Goal: Task Accomplishment & Management: Use online tool/utility

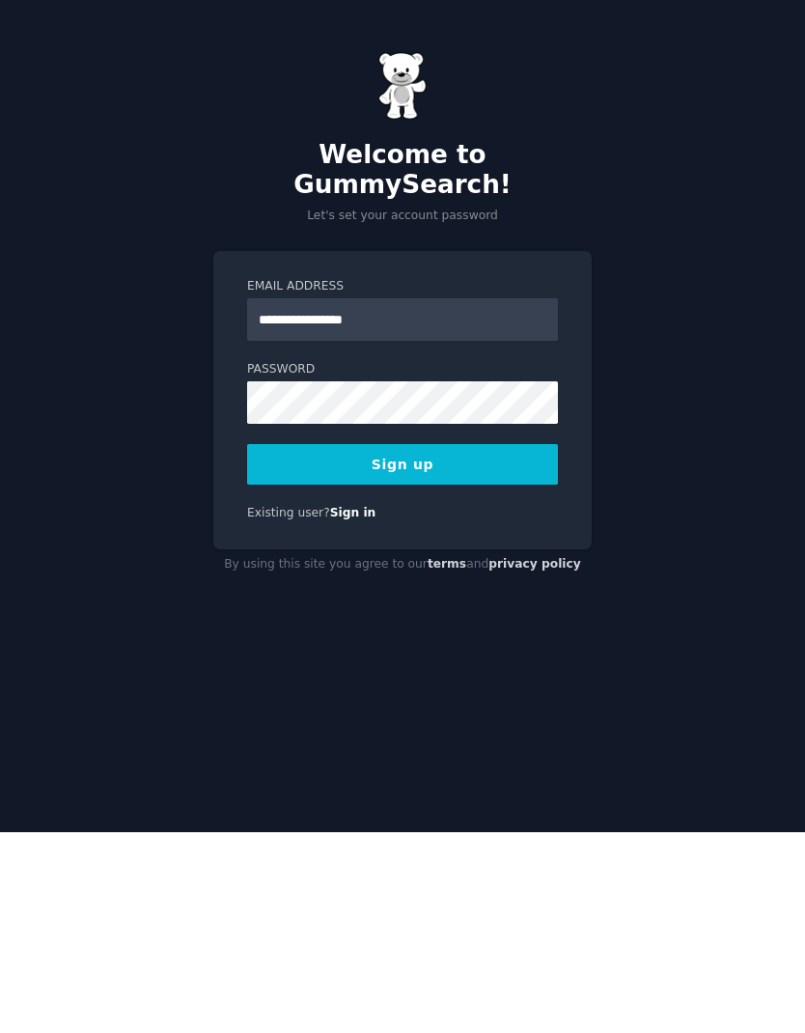
click at [458, 645] on button "Sign up" at bounding box center [402, 665] width 311 height 41
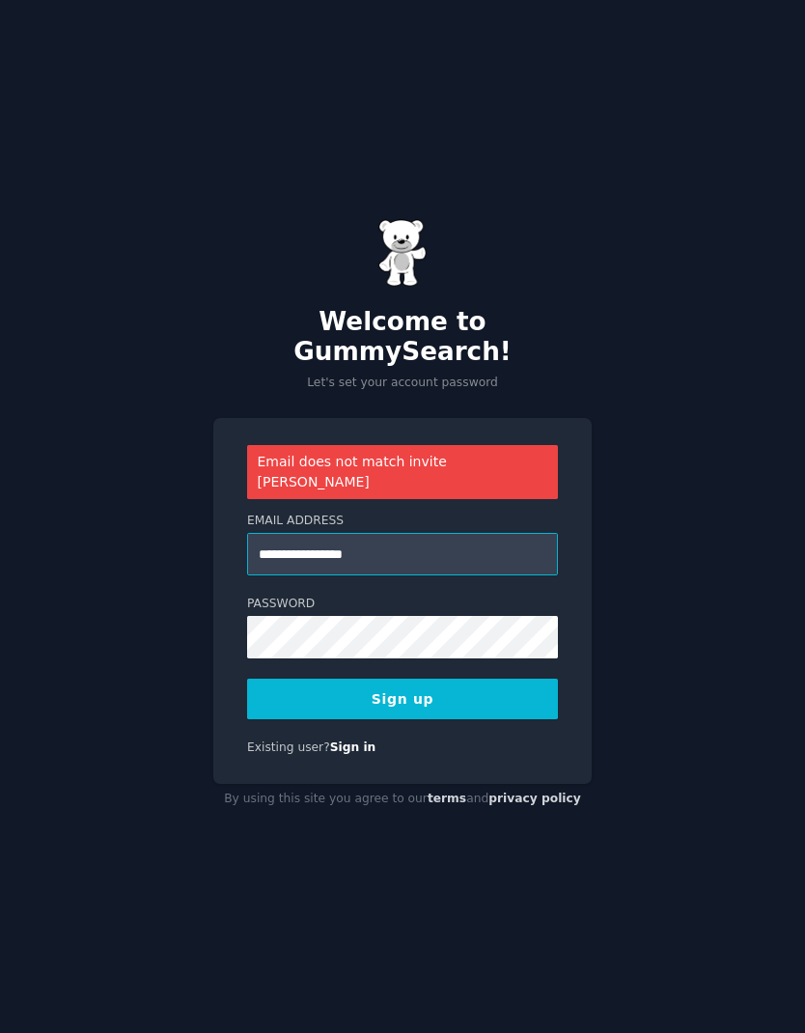
click at [296, 533] on input "**********" at bounding box center [402, 554] width 311 height 42
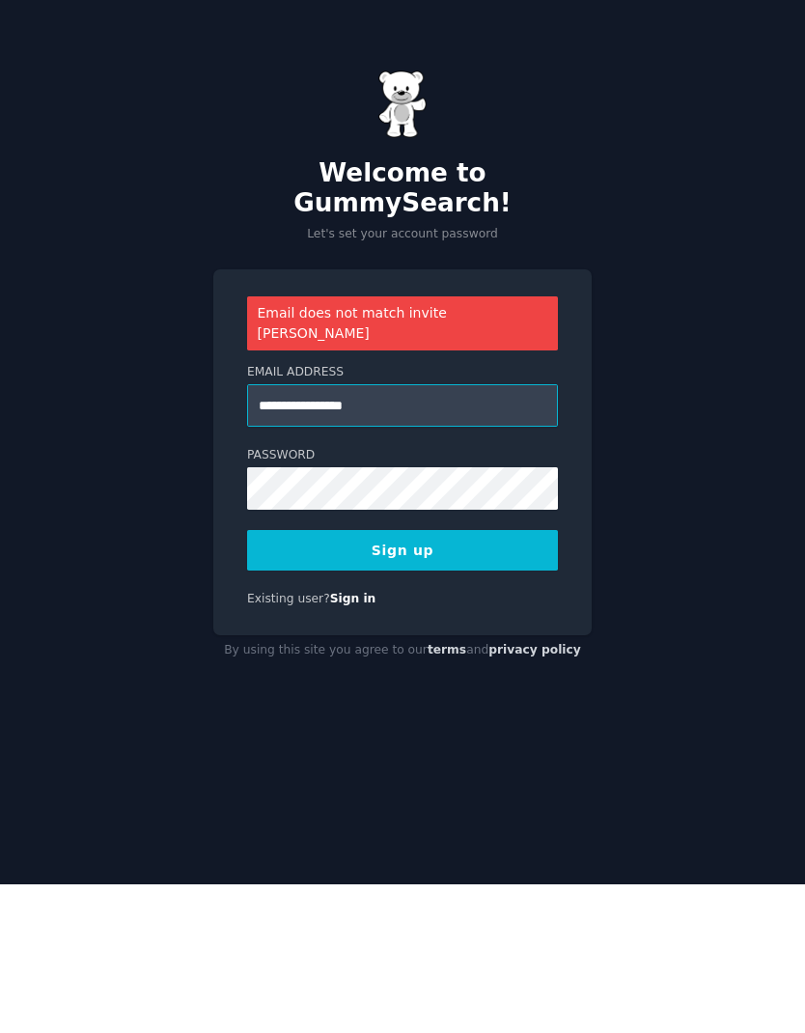
type input "**********"
click at [474, 678] on button "Sign up" at bounding box center [402, 698] width 311 height 41
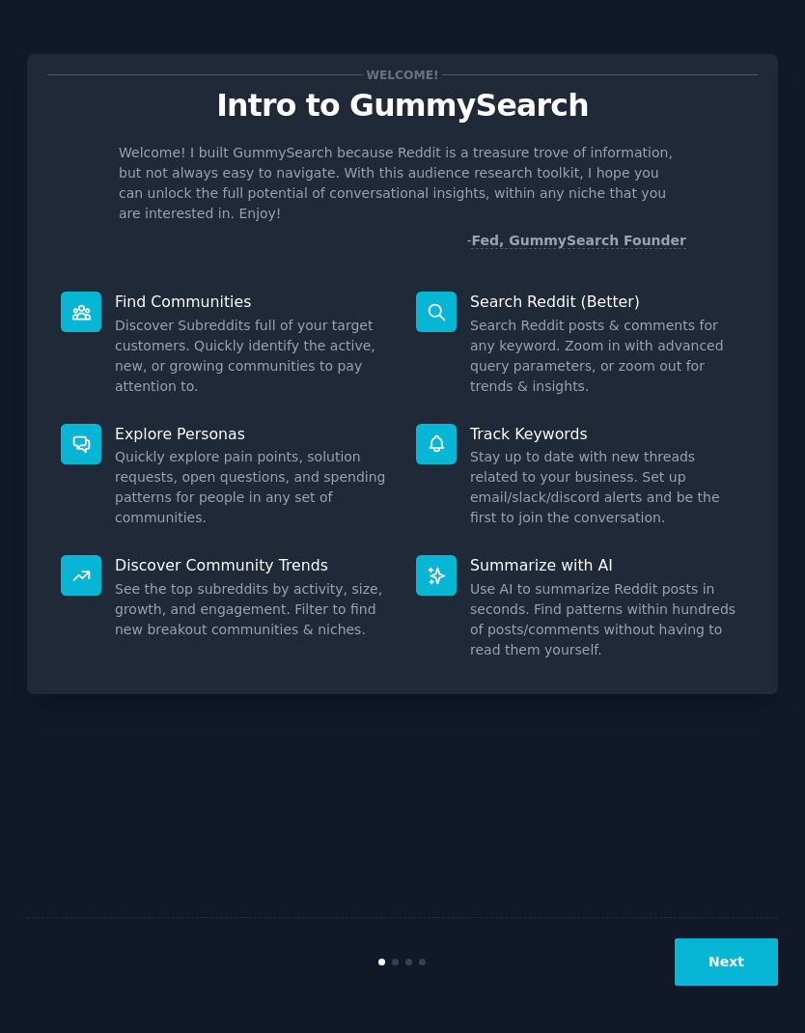
click at [152, 207] on div "Welcome! I built GummySearch because Reddit is a treasure trove of information,…" at bounding box center [402, 197] width 710 height 108
click at [252, 767] on div "Welcome! Intro to GummySearch Welcome! I built GummySearch because Reddit is a …" at bounding box center [402, 516] width 751 height 979
click at [276, 454] on dd "Quickly explore pain points, solution requests, open questions, and spending pa…" at bounding box center [252, 487] width 274 height 81
click at [719, 932] on div "Next" at bounding box center [402, 961] width 751 height 89
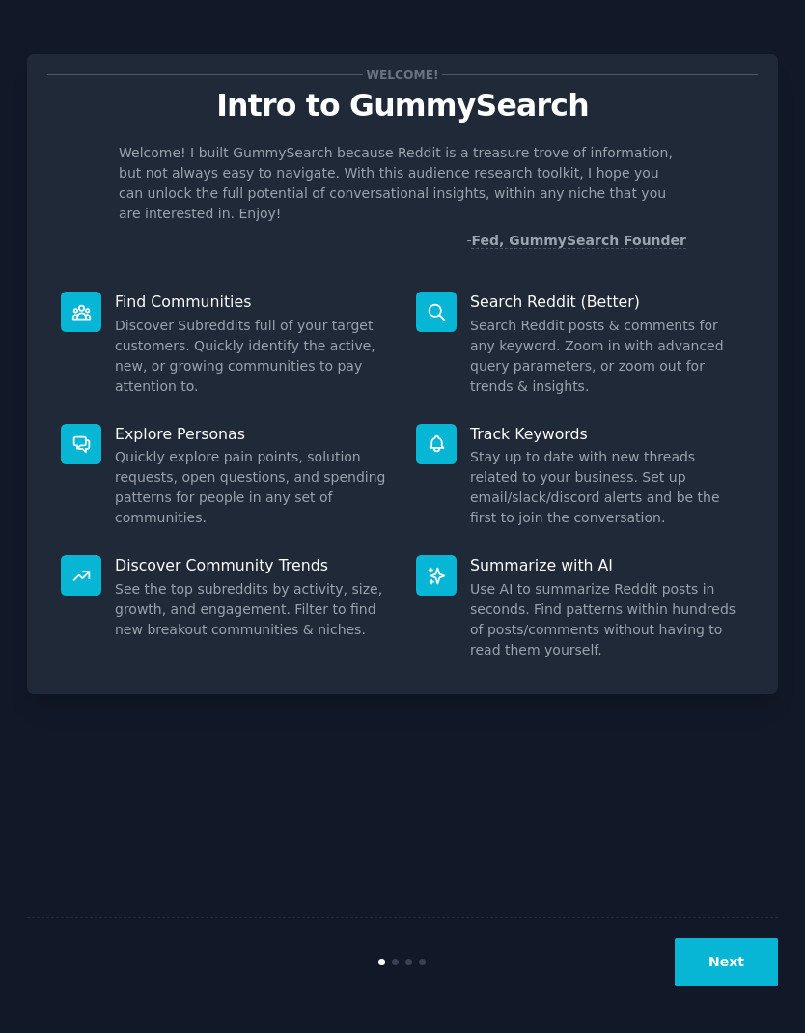
click at [745, 944] on button "Next" at bounding box center [726, 961] width 103 height 47
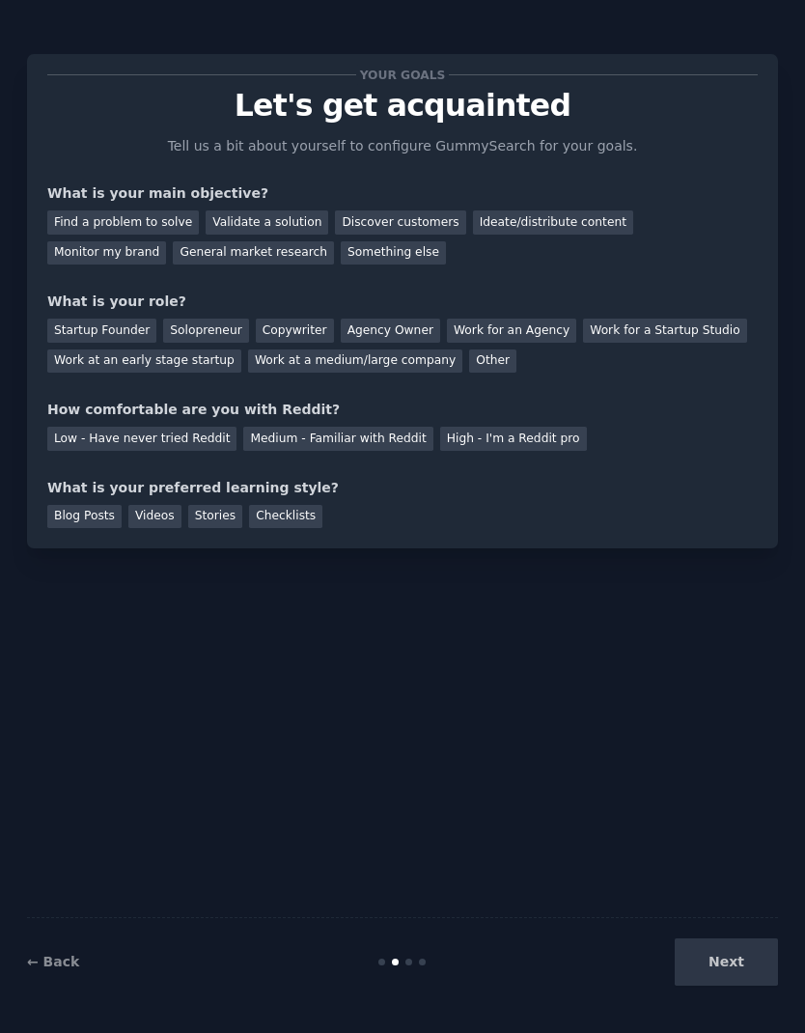
click at [749, 952] on div "Next" at bounding box center [653, 961] width 250 height 47
click at [751, 949] on div "Next" at bounding box center [653, 961] width 250 height 47
click at [722, 955] on div "Next" at bounding box center [653, 961] width 250 height 47
click at [445, 950] on div "← Back Next" at bounding box center [402, 961] width 751 height 89
click at [419, 955] on div "← Back Next" at bounding box center [402, 961] width 751 height 89
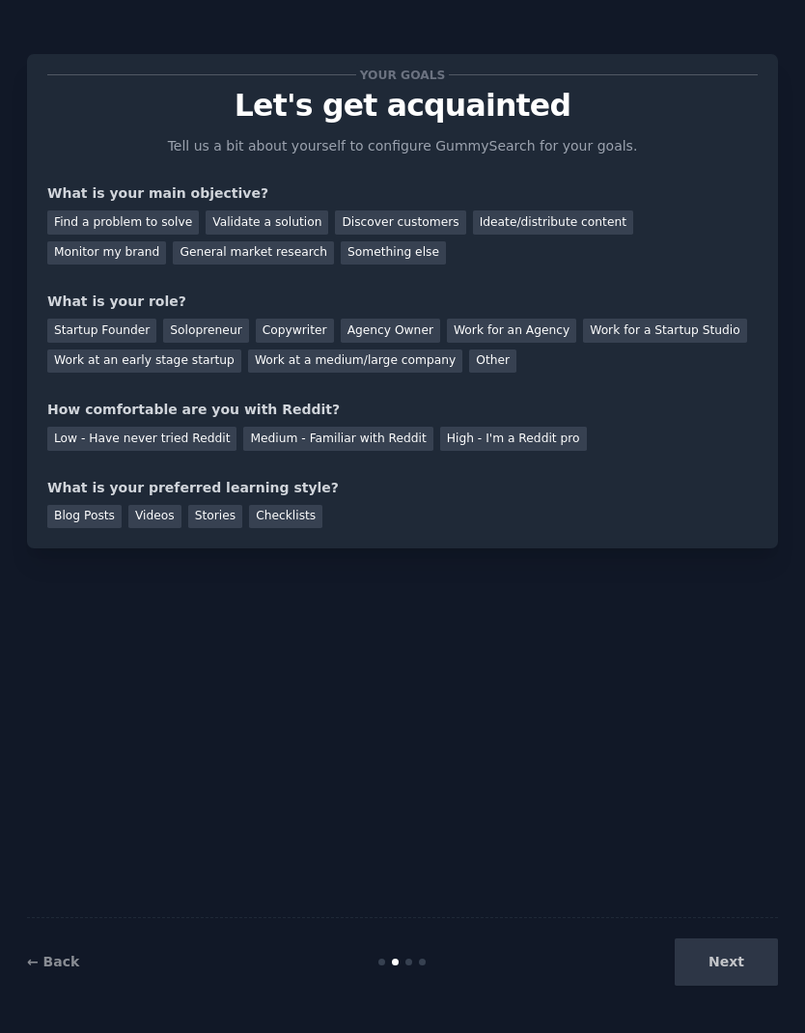
click at [200, 349] on div "Work at an early stage startup" at bounding box center [144, 361] width 194 height 24
click at [119, 210] on div "Find a problem to solve" at bounding box center [123, 222] width 152 height 24
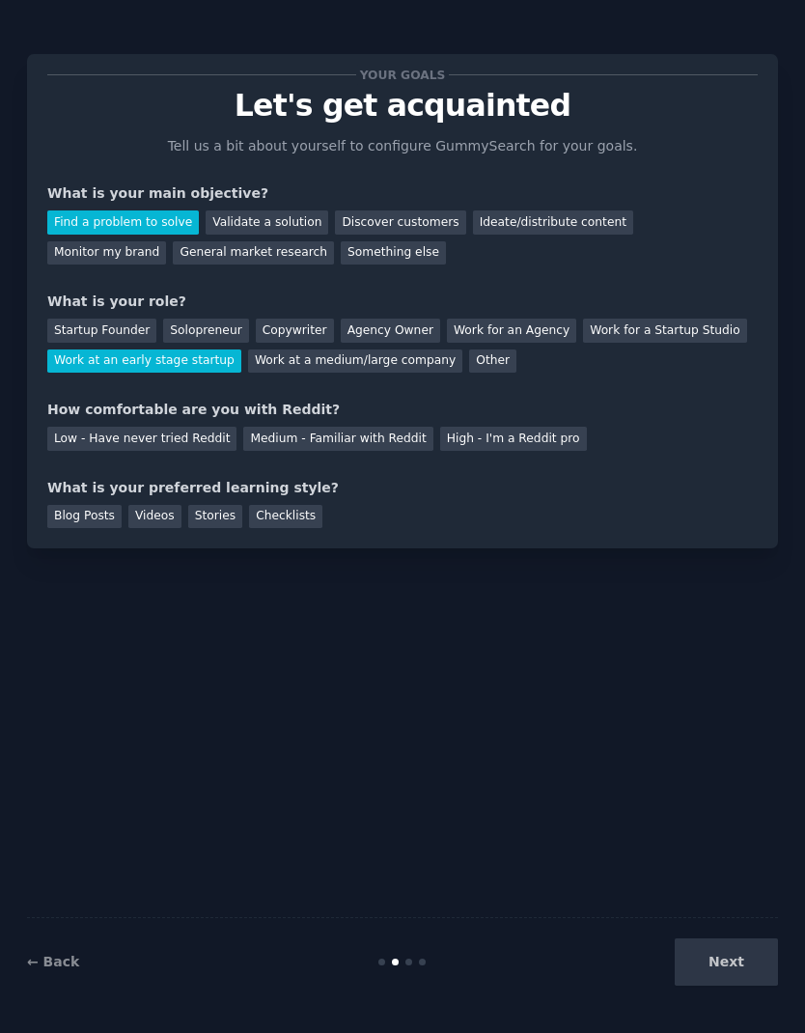
click at [122, 427] on div "Low - Have never tried Reddit" at bounding box center [141, 439] width 189 height 24
click at [749, 966] on div "Next" at bounding box center [653, 961] width 250 height 47
click at [739, 945] on div "Next" at bounding box center [653, 961] width 250 height 47
click at [82, 505] on div "Blog Posts" at bounding box center [84, 517] width 74 height 24
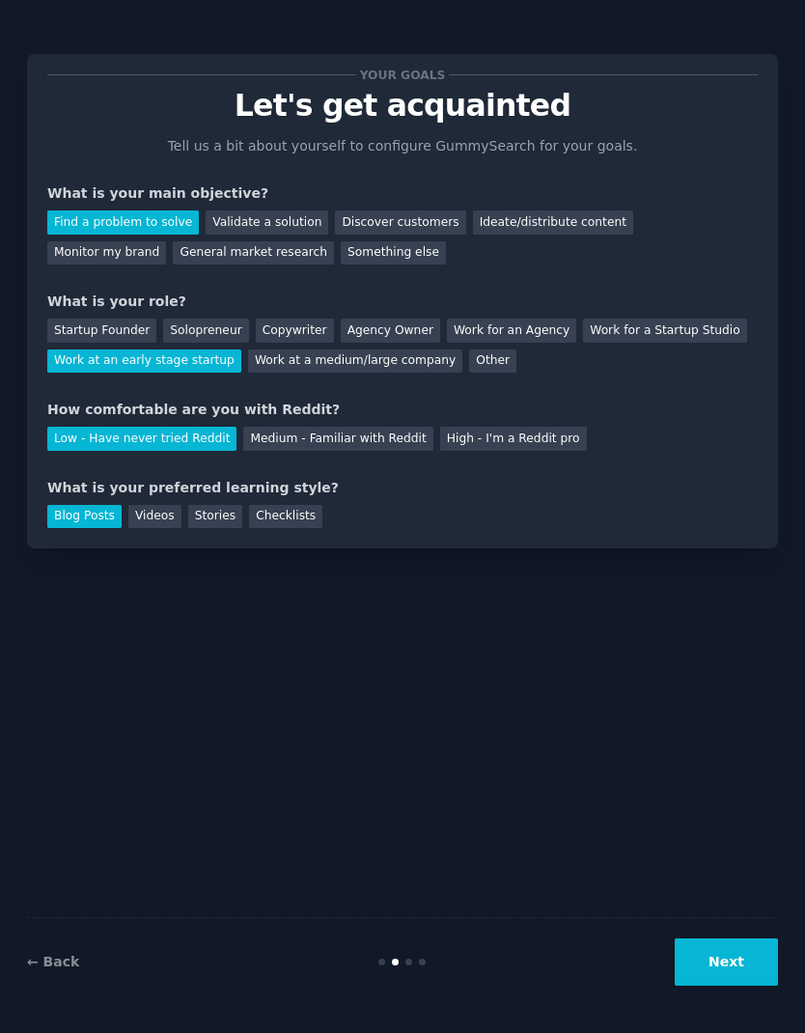
click at [152, 505] on div "Videos" at bounding box center [154, 517] width 53 height 24
click at [201, 505] on div "Stories" at bounding box center [215, 517] width 54 height 24
click at [82, 505] on div "Blog Posts" at bounding box center [84, 517] width 74 height 24
click at [744, 963] on button "Next" at bounding box center [726, 961] width 103 height 47
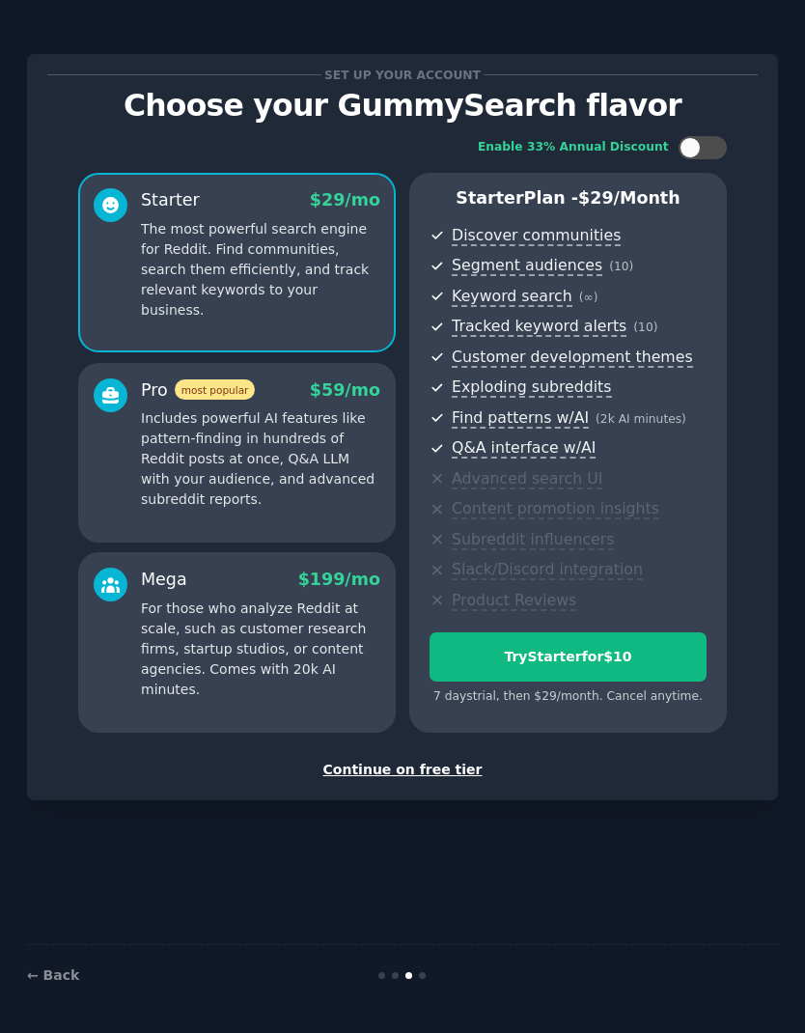
click at [436, 670] on div "Set up your account Choose your GummySearch flavor Enable 33% Annual Discount S…" at bounding box center [402, 427] width 710 height 706
click at [425, 760] on div "Continue on free tier" at bounding box center [402, 770] width 710 height 20
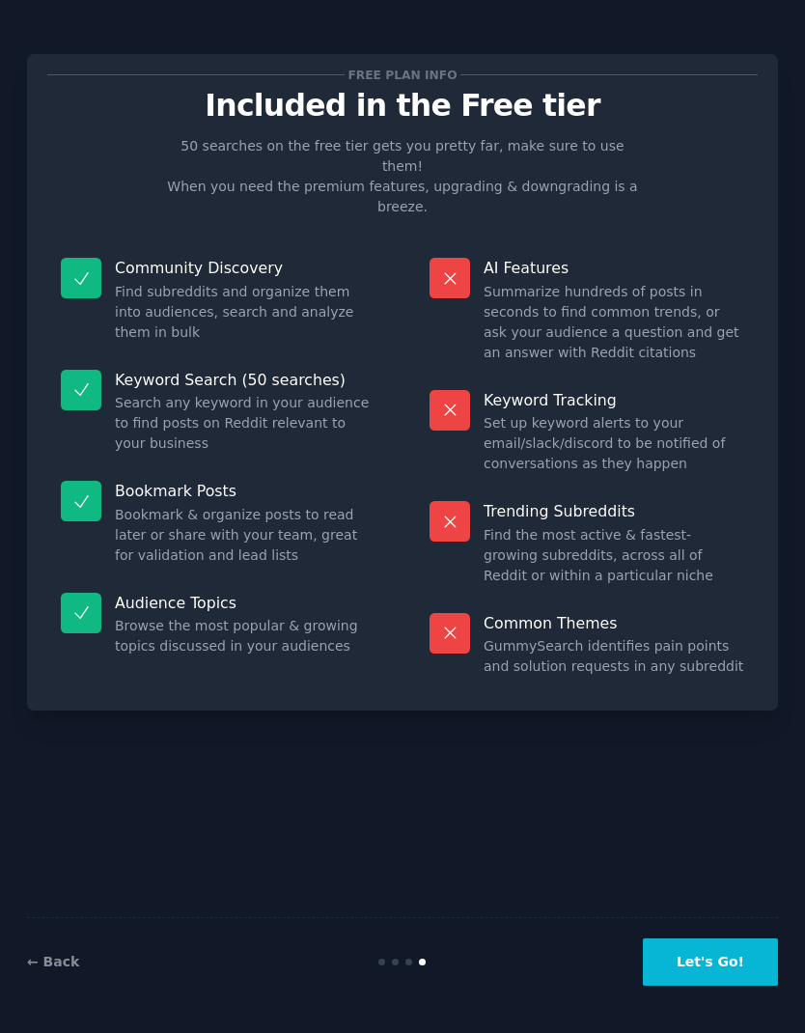
click at [727, 955] on button "Let's Go!" at bounding box center [710, 961] width 135 height 47
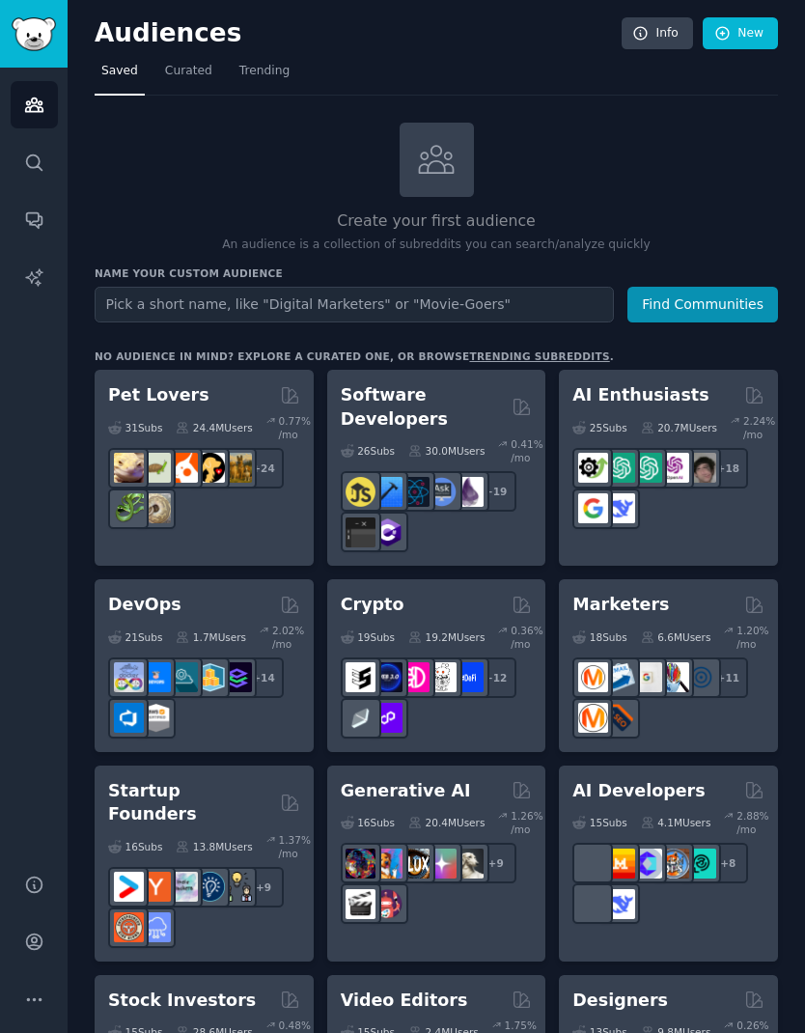
click at [478, 287] on input "text" at bounding box center [354, 305] width 519 height 36
type input "Remittances"
click at [721, 287] on button "Find Communities" at bounding box center [702, 305] width 151 height 36
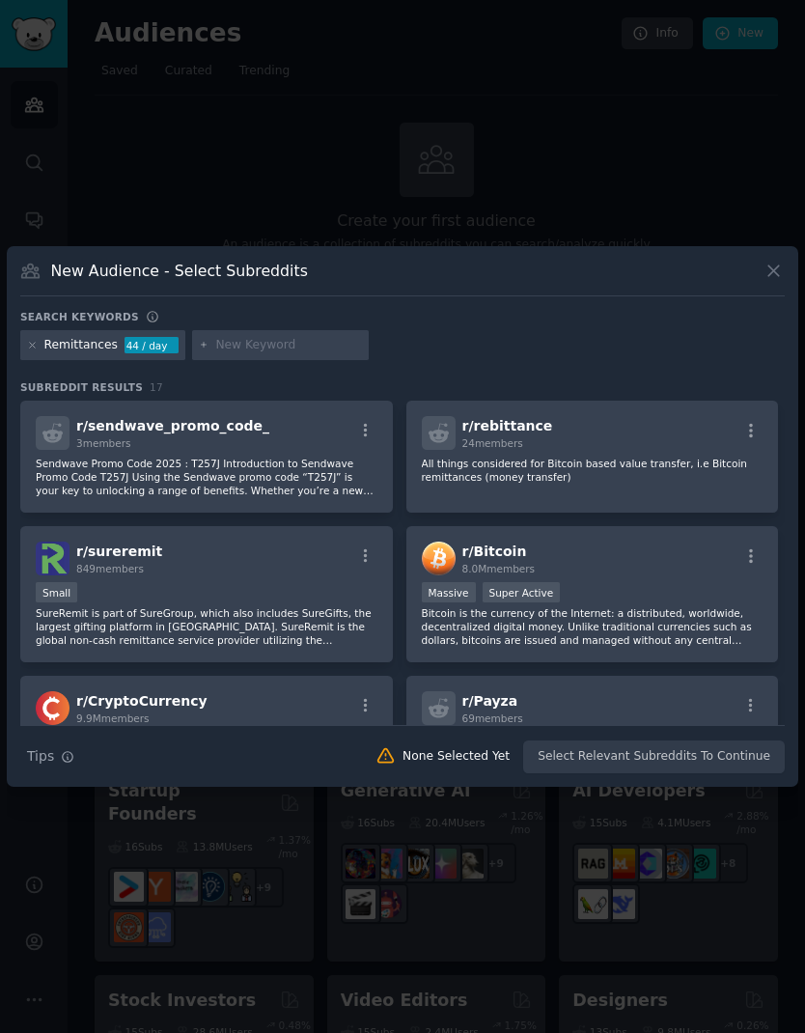
click at [594, 450] on div "r/ rebittance 24 members" at bounding box center [593, 433] width 342 height 34
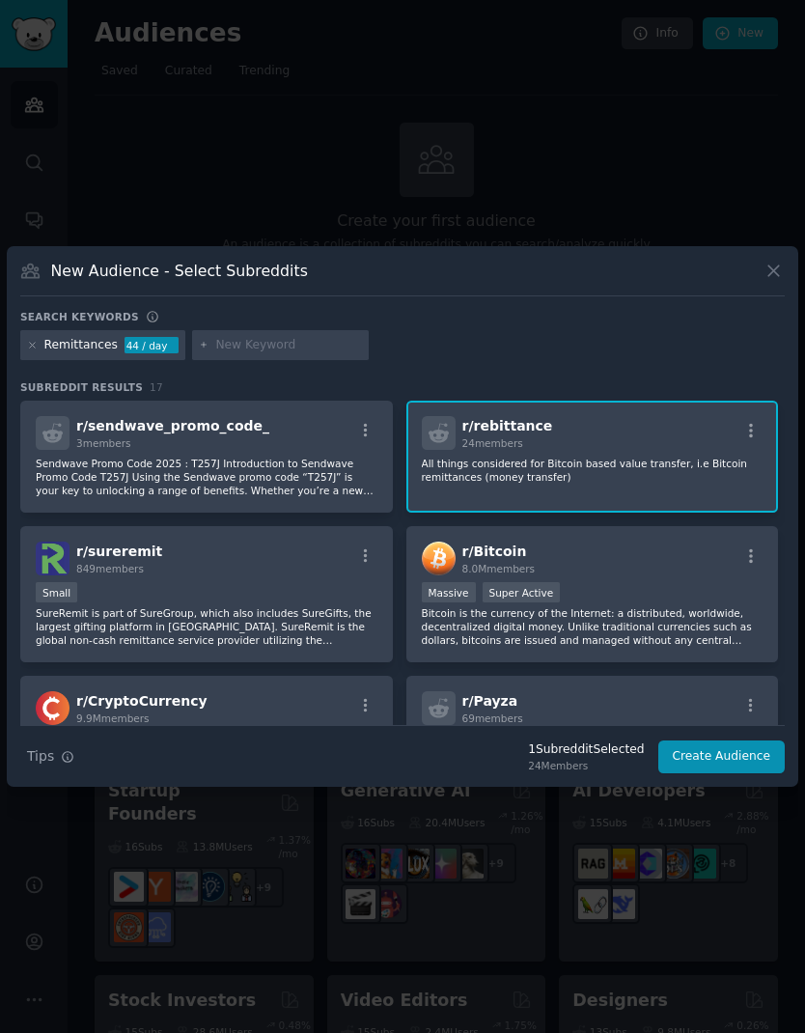
click at [279, 450] on div "r/ sendwave_promo_code_ 3 members" at bounding box center [207, 433] width 342 height 34
click at [271, 606] on div "Small" at bounding box center [207, 594] width 342 height 24
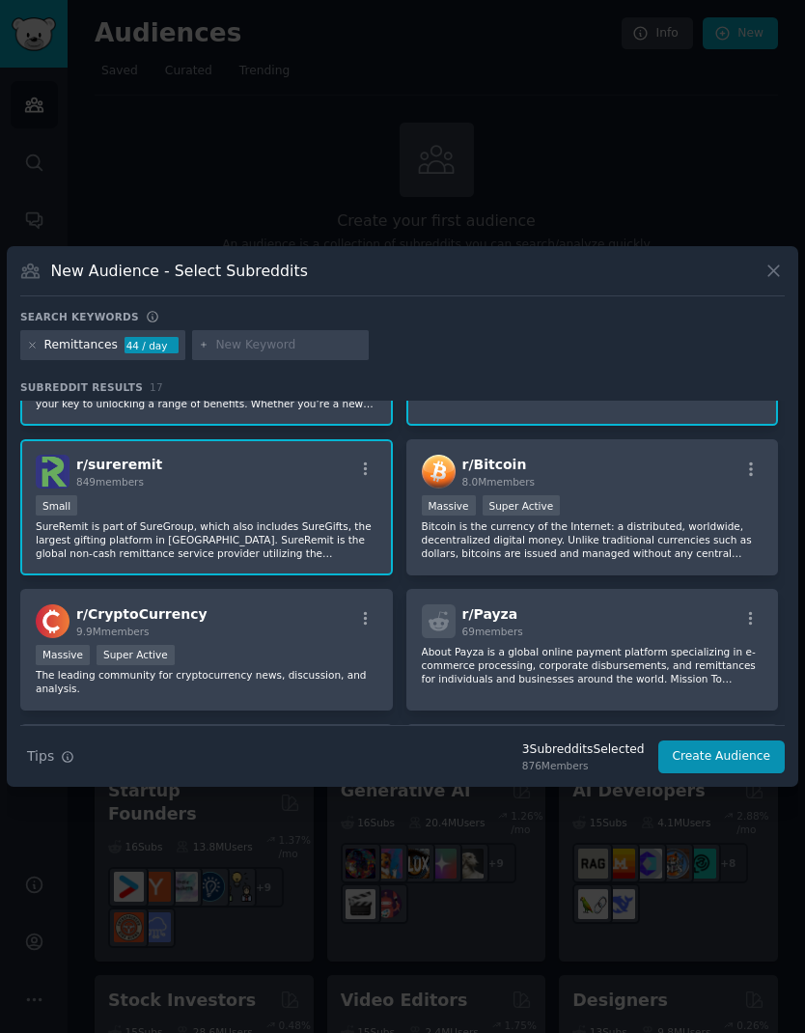
scroll to position [183, 0]
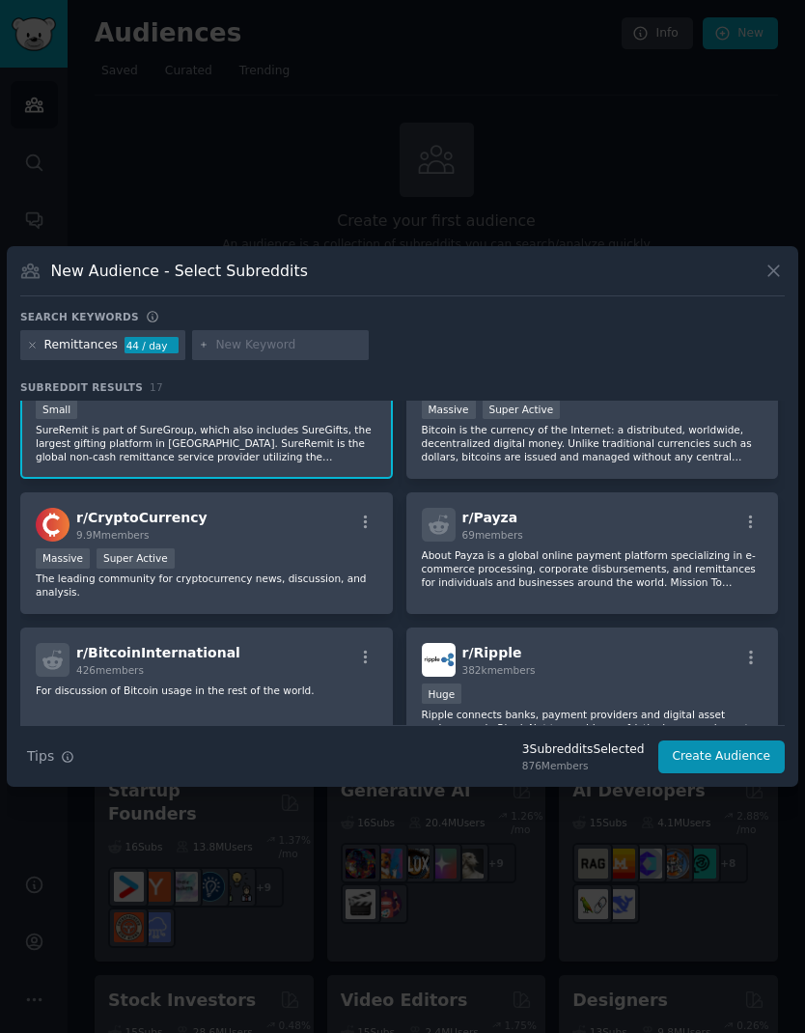
click at [606, 589] on p "About Payza is a global online payment platform specializing in e-commerce proc…" at bounding box center [593, 568] width 342 height 41
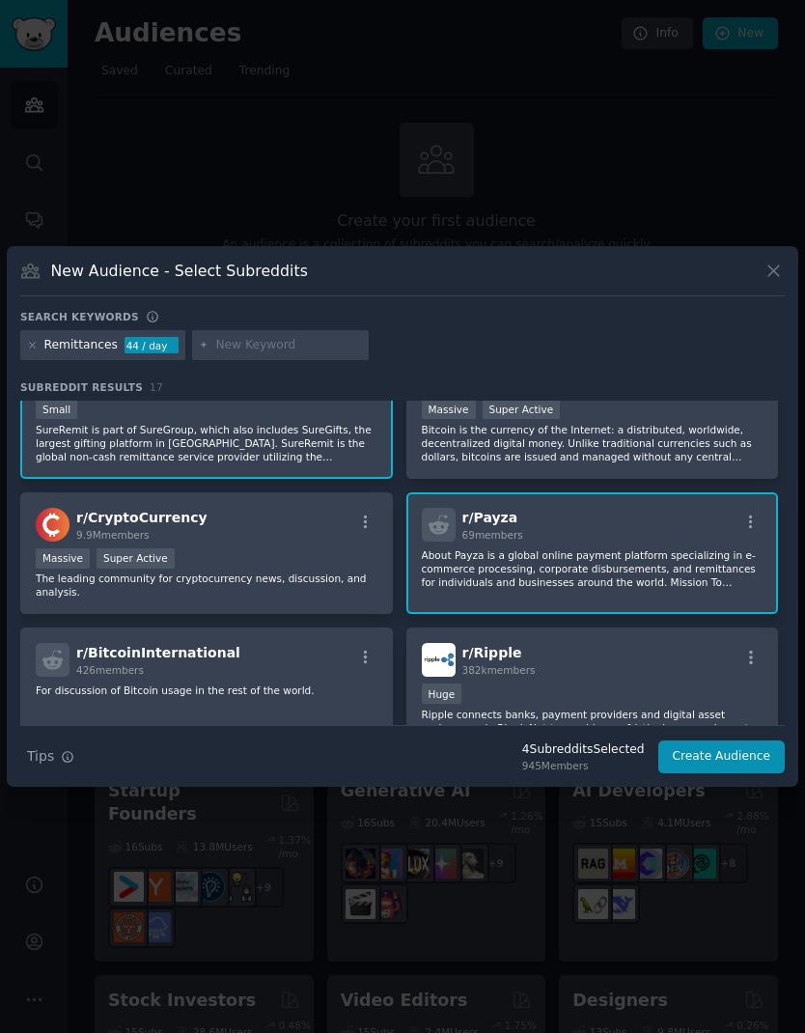
click at [569, 677] on div "r/ Ripple 382k members" at bounding box center [593, 660] width 342 height 34
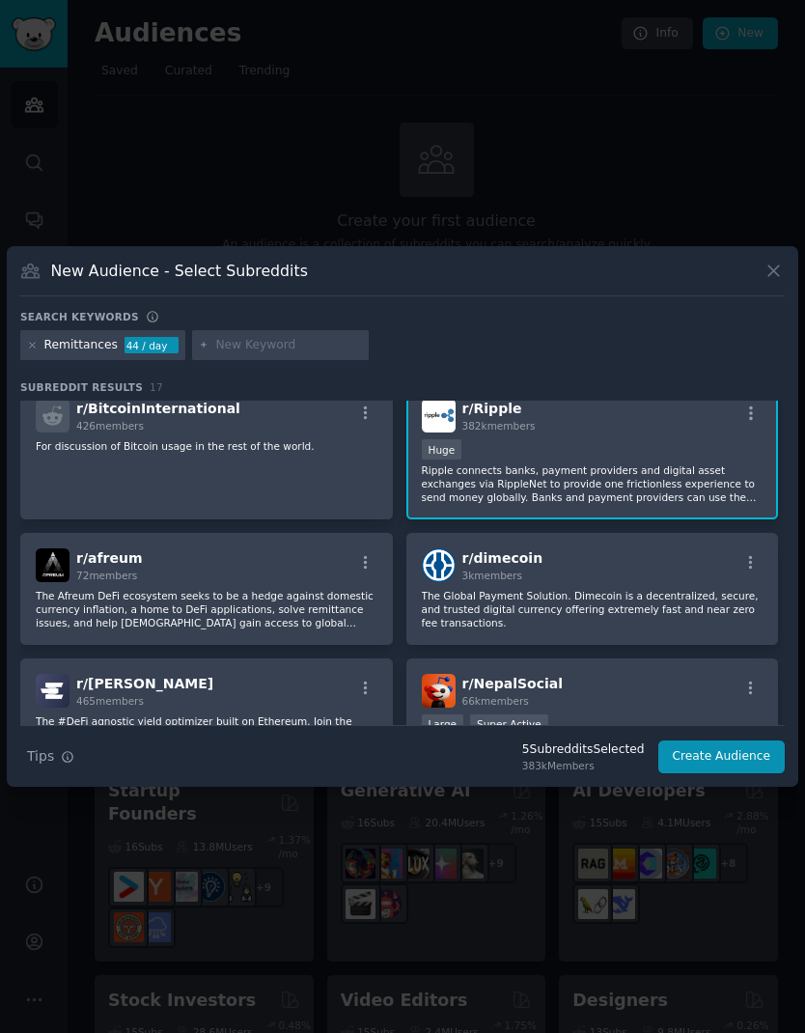
scroll to position [527, 0]
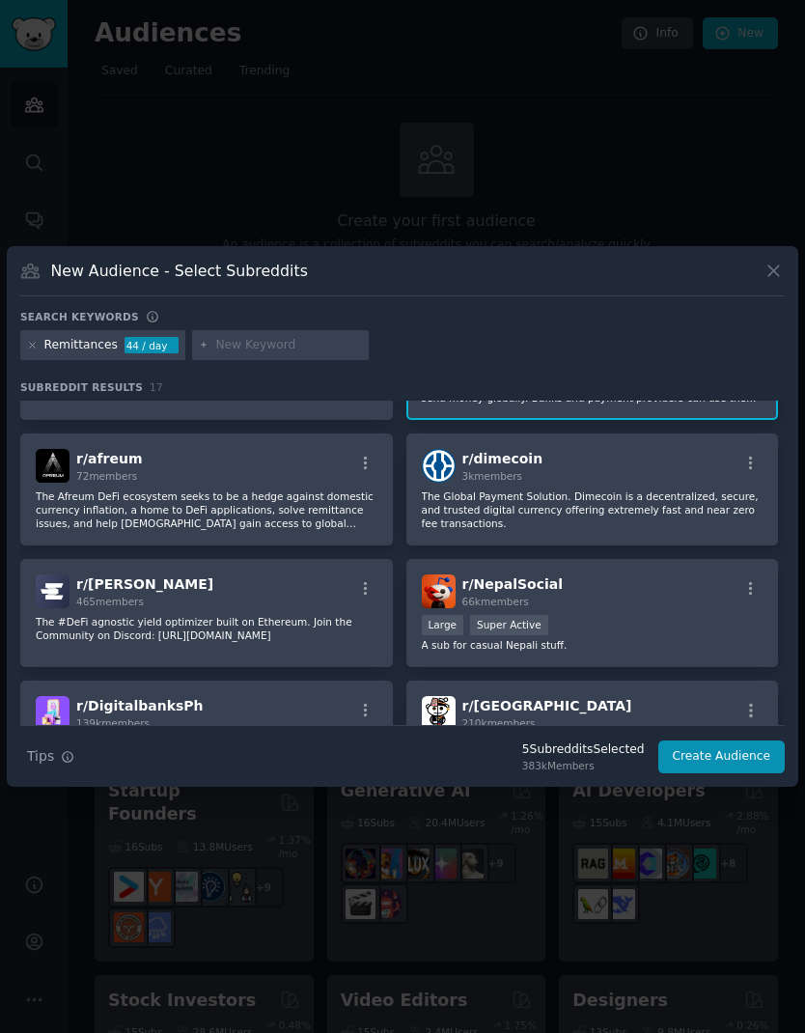
click at [728, 773] on button "Create Audience" at bounding box center [721, 756] width 127 height 33
